Goal: Find specific page/section: Find specific page/section

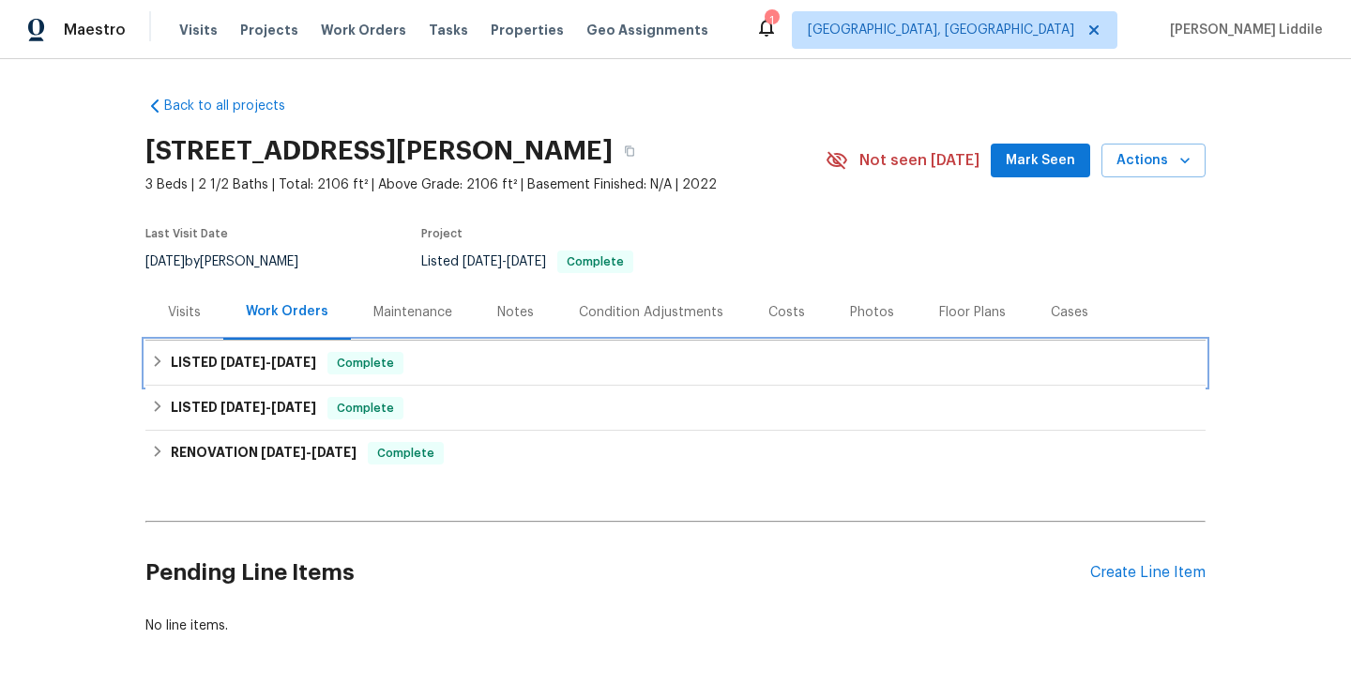
click at [364, 374] on div "LISTED [DATE] - [DATE] Complete" at bounding box center [675, 363] width 1060 height 45
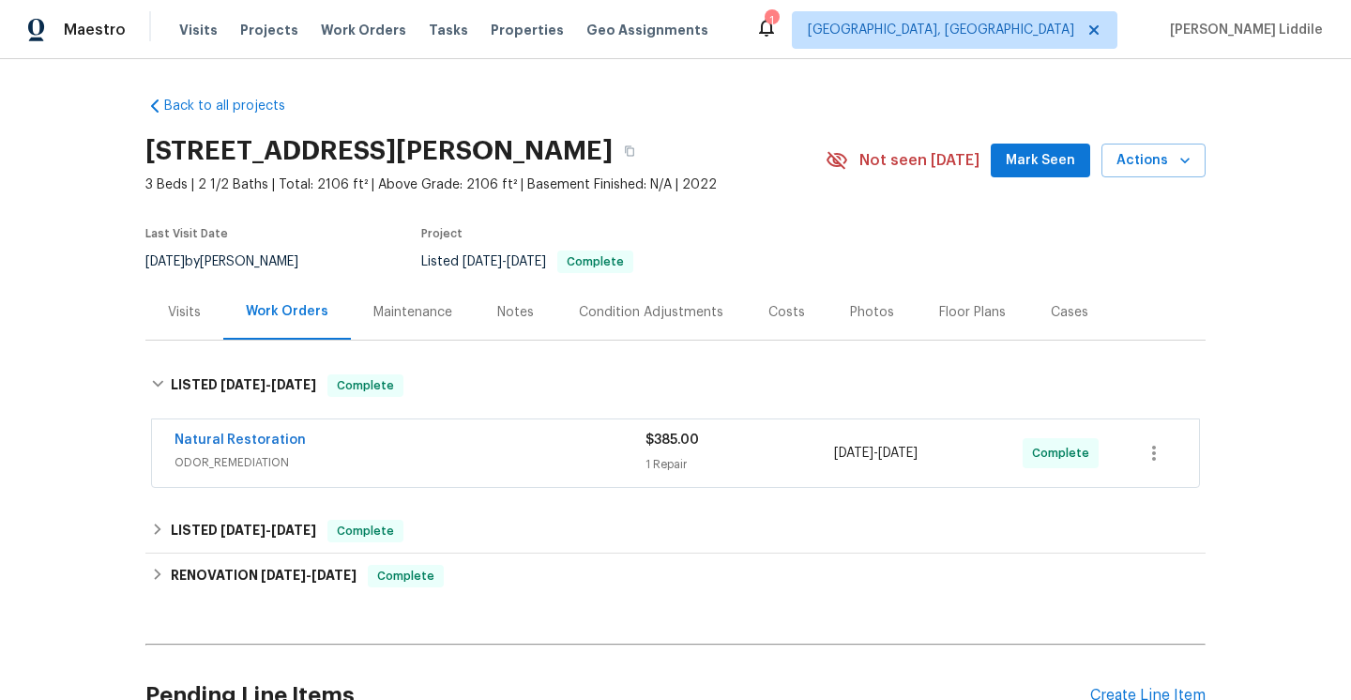
click at [399, 436] on div "Natural Restoration" at bounding box center [410, 442] width 471 height 23
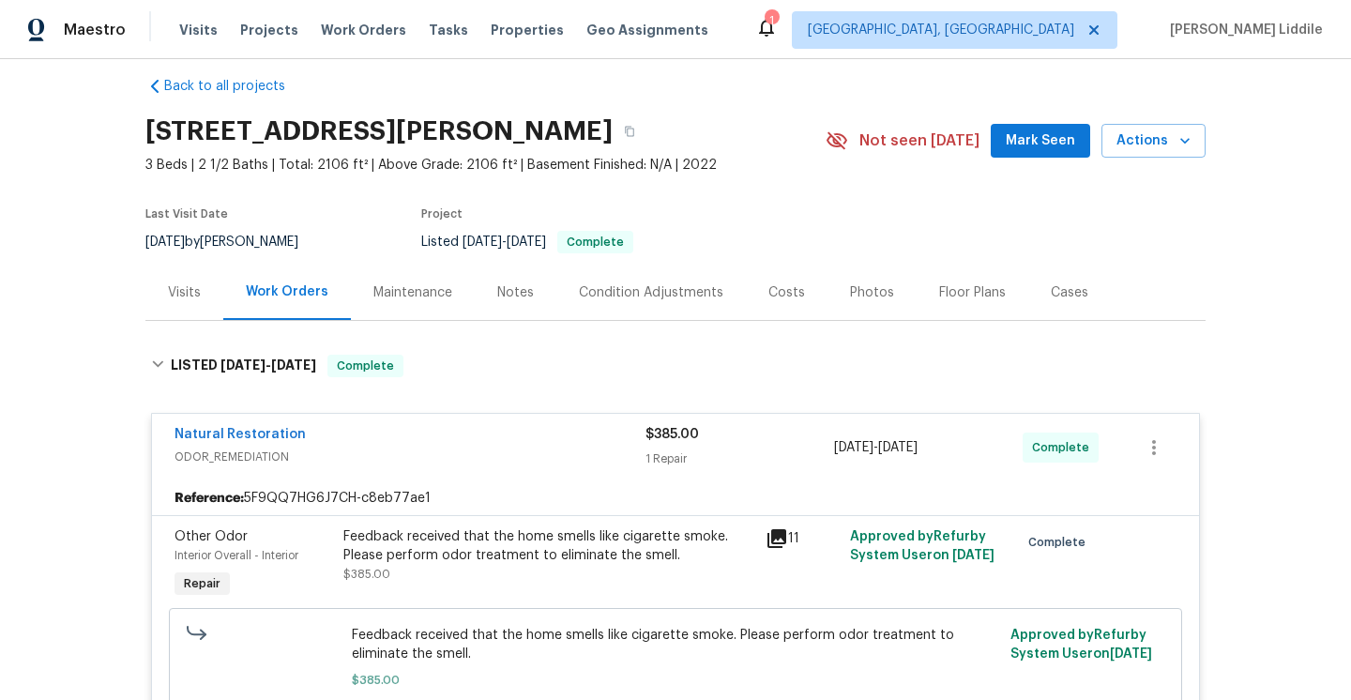
scroll to position [23, 0]
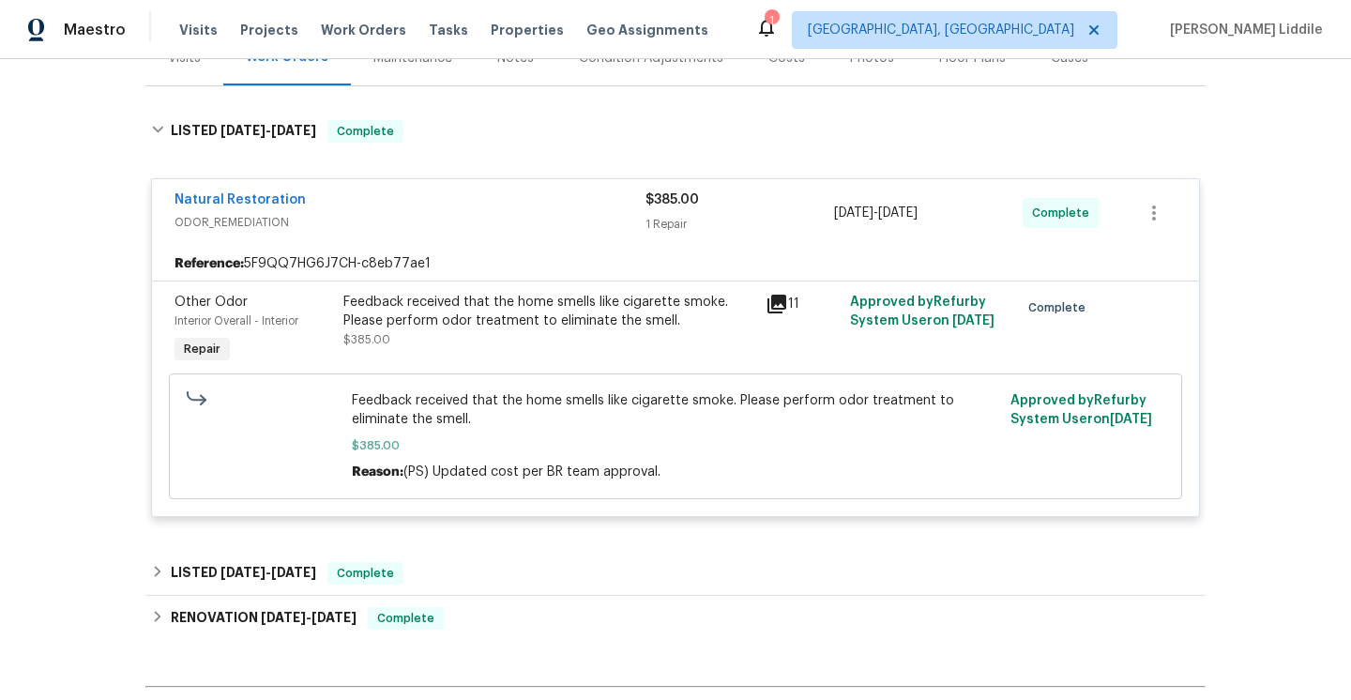
click at [364, 205] on div "Natural Restoration" at bounding box center [410, 201] width 471 height 23
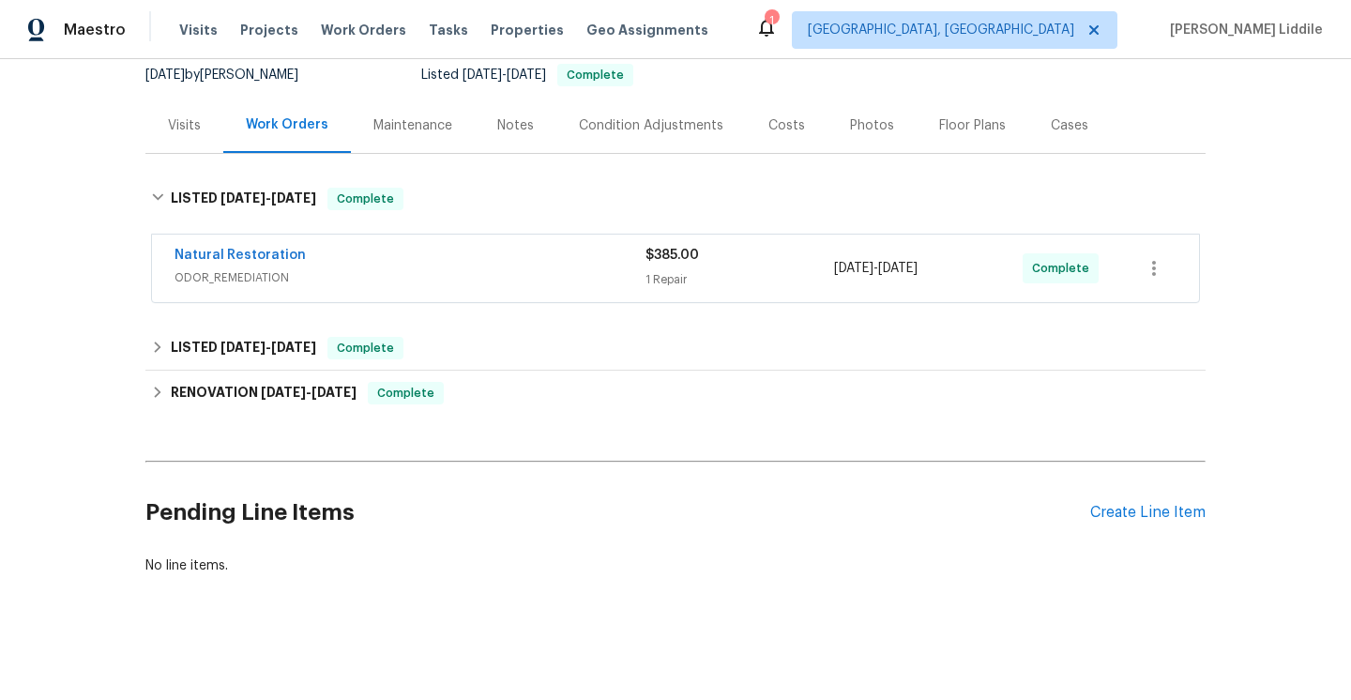
scroll to position [186, 0]
click at [509, 123] on div "Notes" at bounding box center [515, 126] width 37 height 19
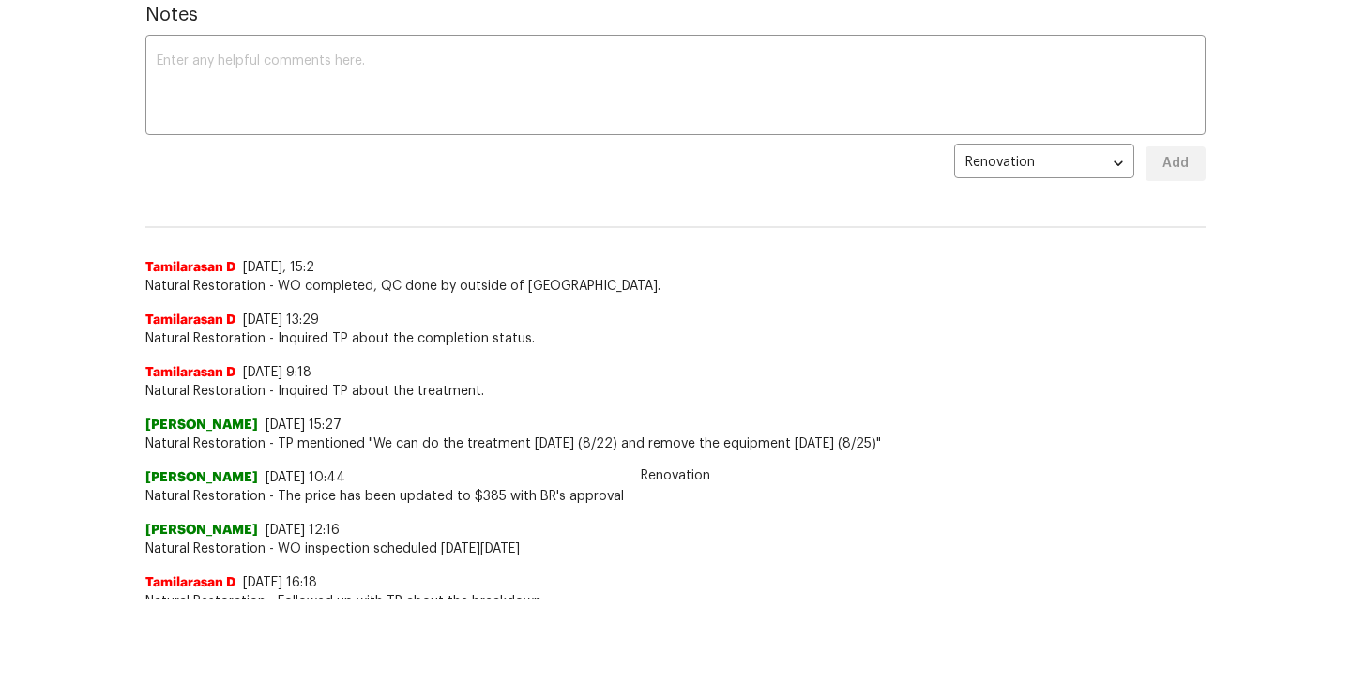
scroll to position [241, 0]
